Goal: Browse casually: Explore the website without a specific task or goal

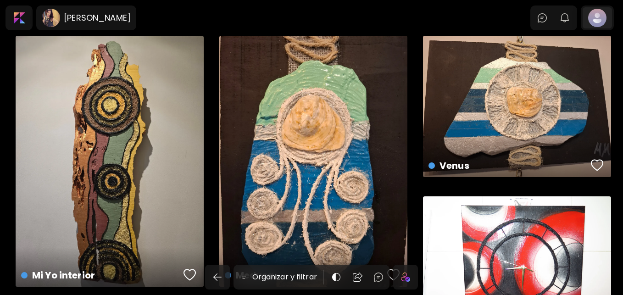
click at [603, 22] on div at bounding box center [596, 17] width 29 height 21
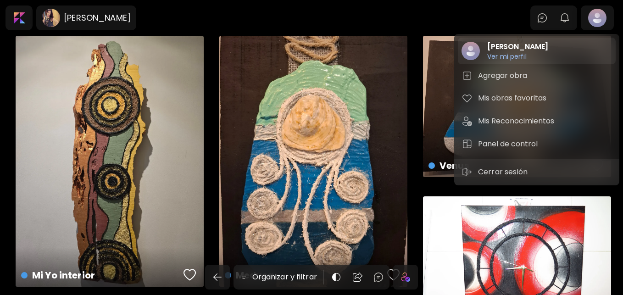
click at [510, 49] on h2 "[PERSON_NAME]" at bounding box center [517, 46] width 61 height 11
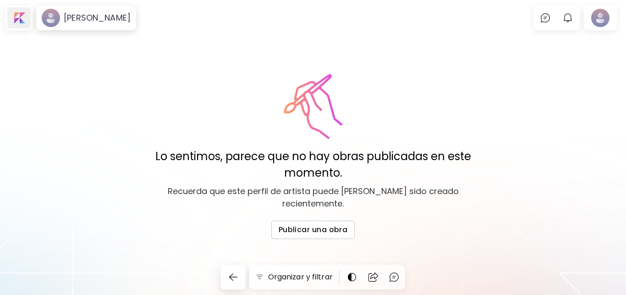
click at [22, 22] on div at bounding box center [18, 17] width 23 height 21
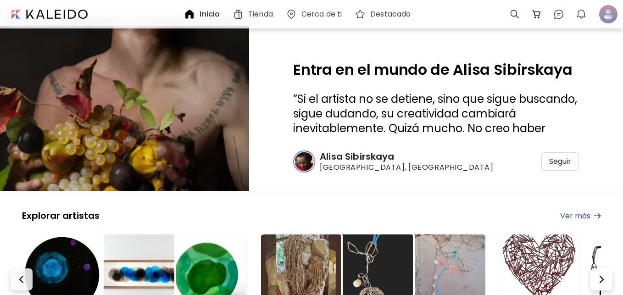
click at [119, 77] on img at bounding box center [125, 108] width 374 height 248
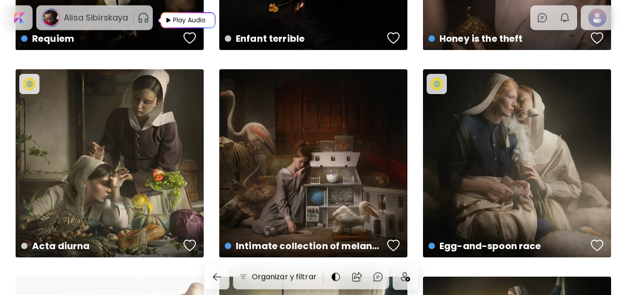
scroll to position [1216, 0]
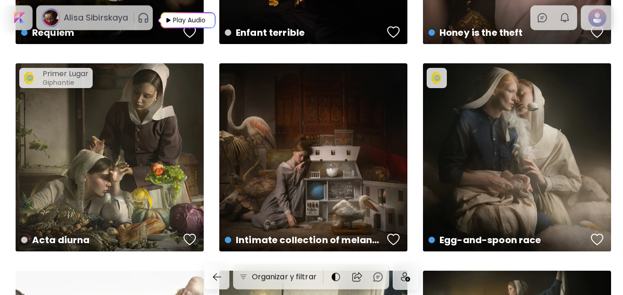
click at [66, 73] on h5 "Primer Lugar" at bounding box center [66, 73] width 46 height 9
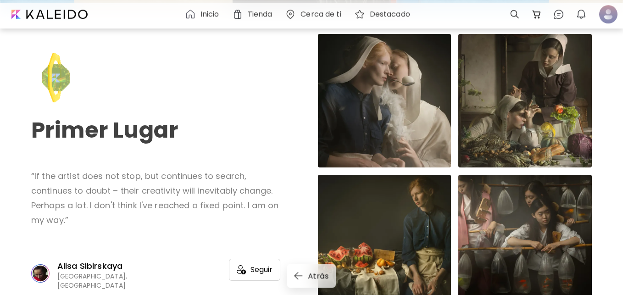
scroll to position [282, 0]
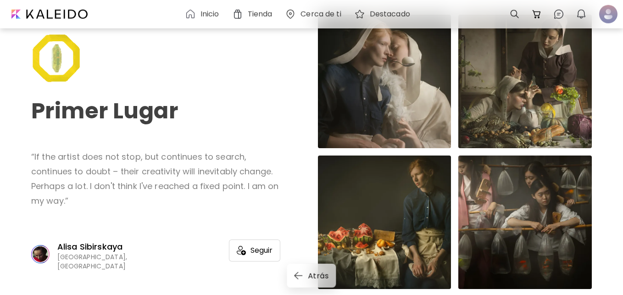
click at [386, 66] on div at bounding box center [384, 81] width 133 height 133
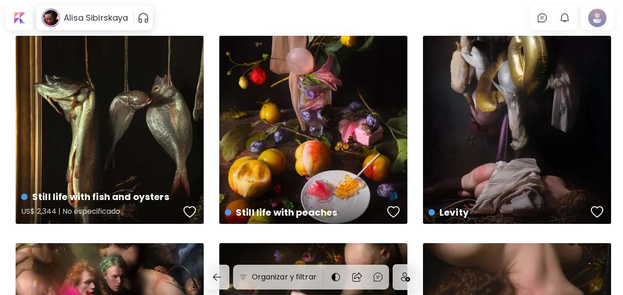
click at [163, 130] on div "Still life with fish and oysters US$ 2,344 | No especificado" at bounding box center [110, 130] width 188 height 188
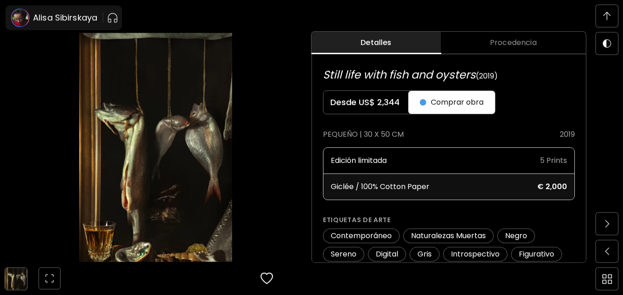
scroll to position [475, 0]
click at [522, 40] on span "Procedencia" at bounding box center [513, 42] width 134 height 11
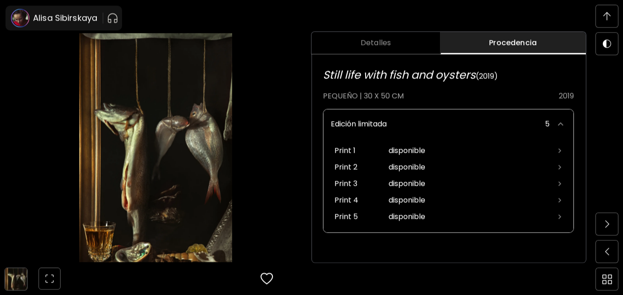
click at [609, 13] on img at bounding box center [606, 16] width 7 height 8
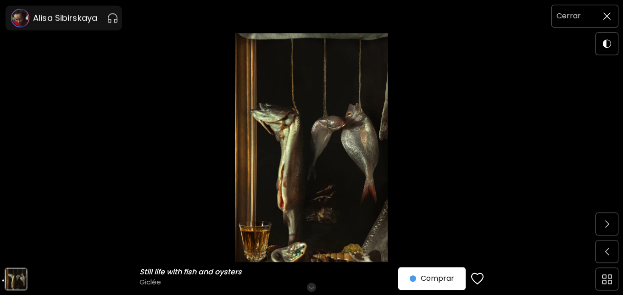
scroll to position [0, 0]
click at [608, 15] on img at bounding box center [606, 15] width 7 height 7
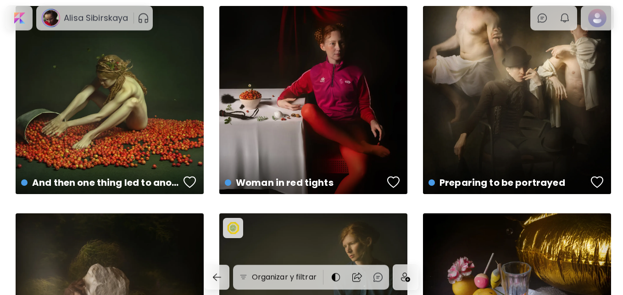
scroll to position [613, 0]
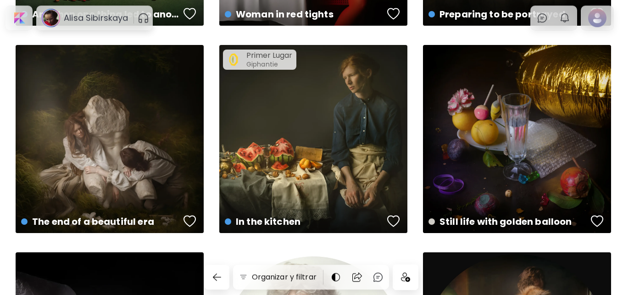
click at [255, 56] on h5 "Primer Lugar" at bounding box center [269, 55] width 46 height 9
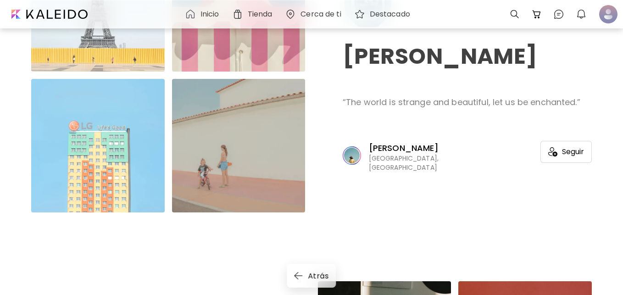
scroll to position [687, 0]
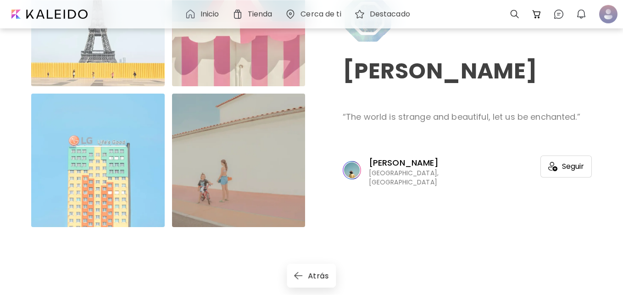
click at [247, 130] on div at bounding box center [238, 160] width 133 height 133
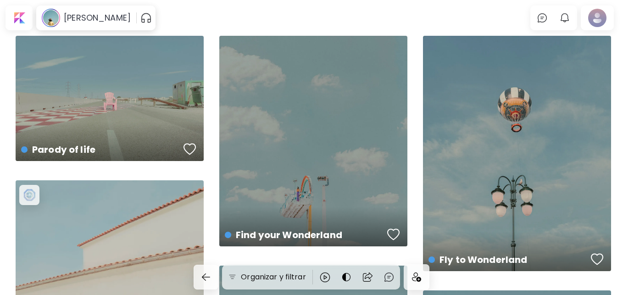
drag, startPoint x: 622, startPoint y: 20, endPoint x: 623, endPoint y: 40, distance: 20.7
click at [623, 40] on html "[PERSON_NAME] 0 0 Organizar y filtrar Distorded perception disponible | No espe…" at bounding box center [311, 147] width 623 height 295
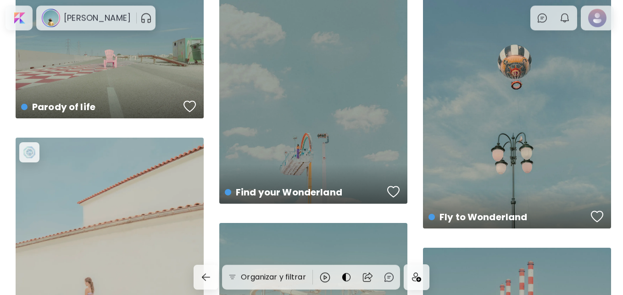
scroll to position [156, 0]
